Goal: Transaction & Acquisition: Obtain resource

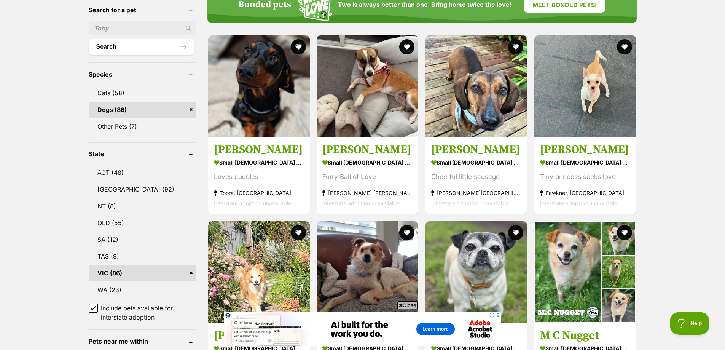
scroll to position [266, 0]
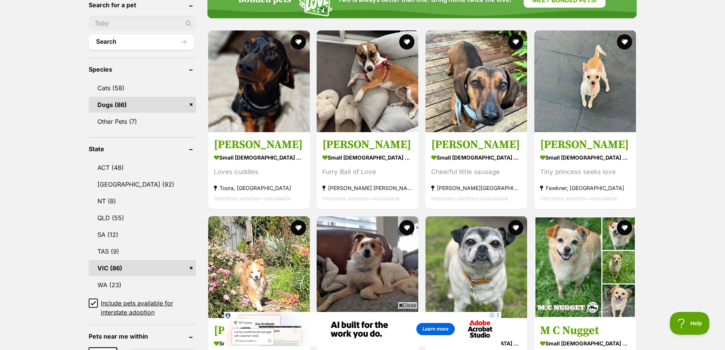
click at [154, 267] on link "VIC (86)" at bounding box center [142, 268] width 107 height 16
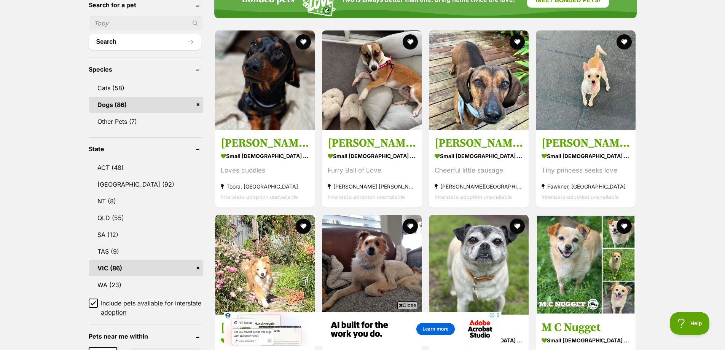
scroll to position [0, 0]
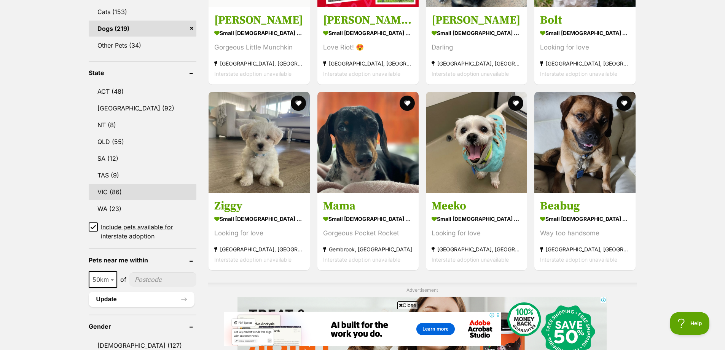
click at [139, 190] on link "VIC (86)" at bounding box center [143, 192] width 108 height 16
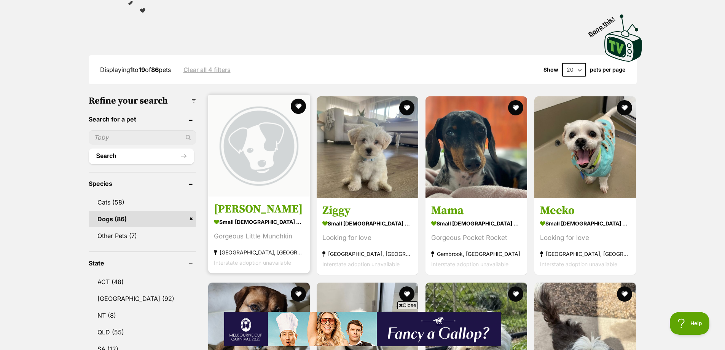
click at [238, 218] on strong "small [DEMOGRAPHIC_DATA] Dog" at bounding box center [259, 222] width 90 height 11
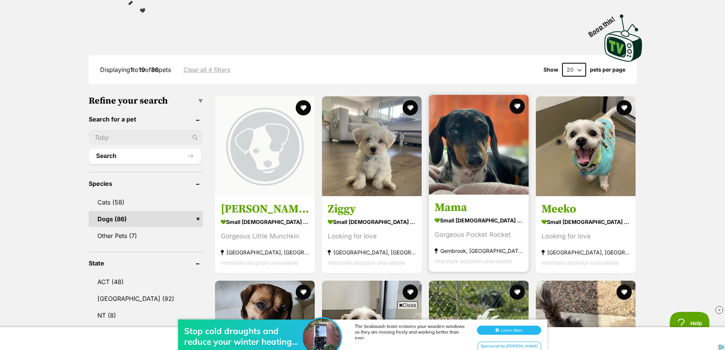
click at [489, 157] on img at bounding box center [479, 145] width 100 height 100
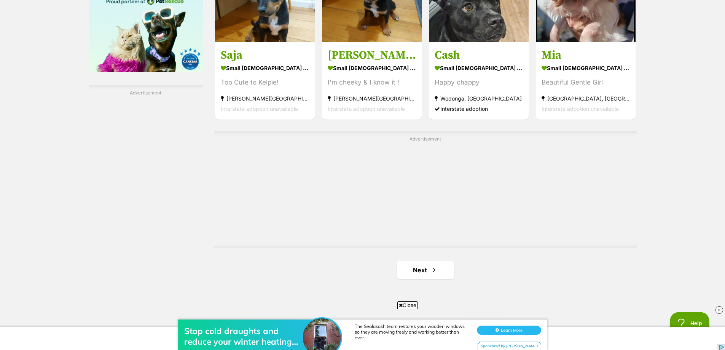
scroll to position [1408, 0]
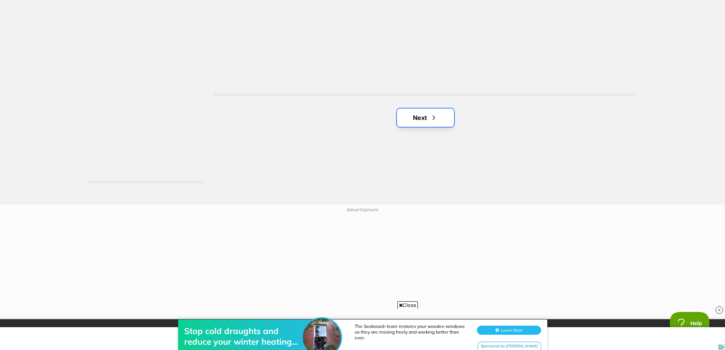
click at [419, 119] on link "Next" at bounding box center [425, 117] width 57 height 18
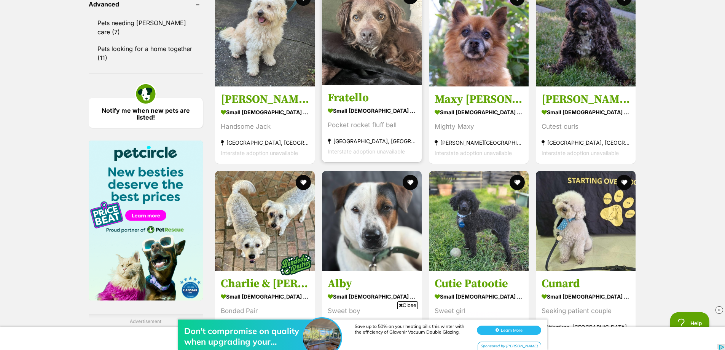
scroll to position [1256, 0]
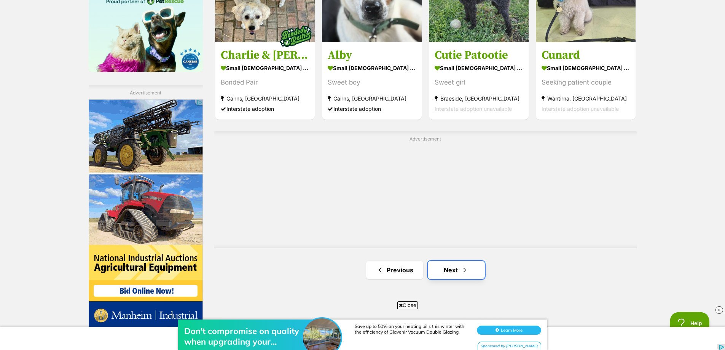
click at [470, 272] on link "Next" at bounding box center [456, 270] width 57 height 18
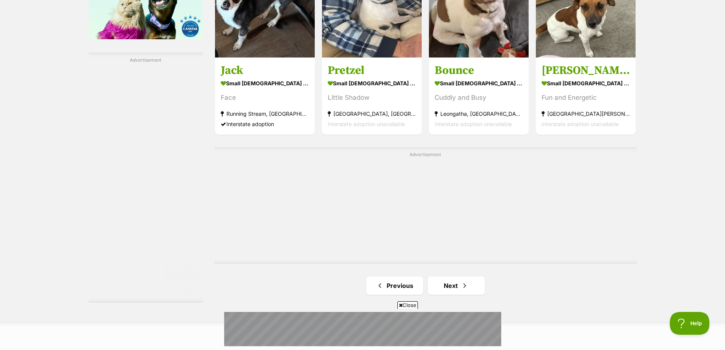
scroll to position [1408, 0]
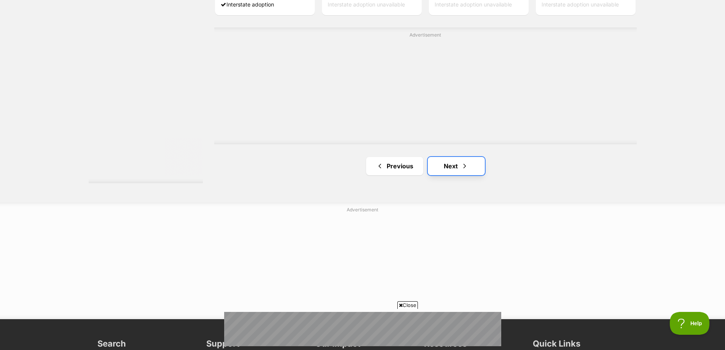
click at [451, 169] on link "Next" at bounding box center [456, 166] width 57 height 18
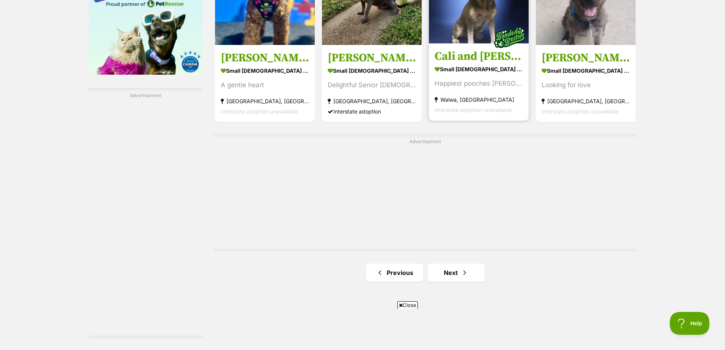
scroll to position [1256, 0]
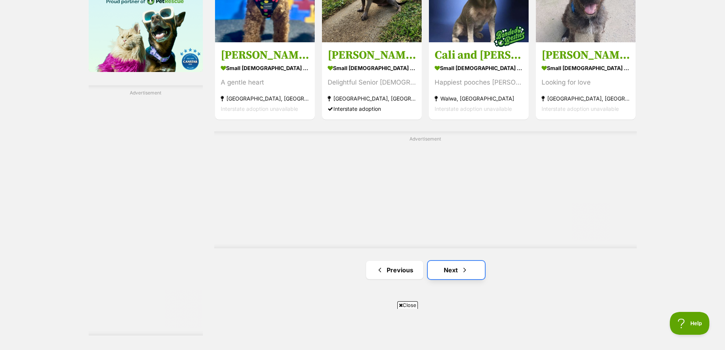
click at [457, 266] on link "Next" at bounding box center [456, 270] width 57 height 18
